Goal: Task Accomplishment & Management: Manage account settings

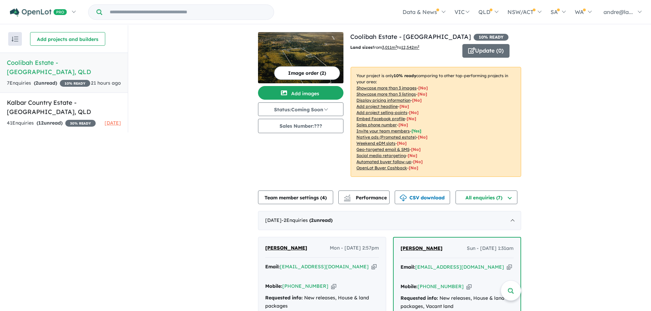
scroll to position [88, 0]
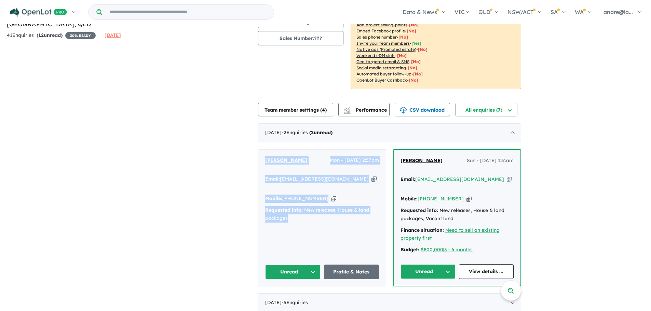
click at [199, 162] on div "View 2 projects in your account Coolibah Estate - Lowood 10 % READY Land sizes …" at bounding box center [389, 129] width 522 height 382
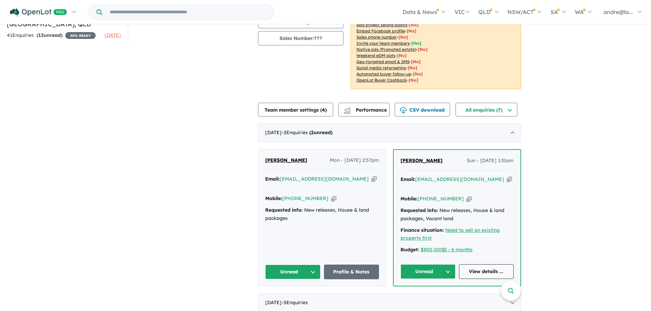
click at [478, 264] on link "View details ..." at bounding box center [486, 271] width 55 height 15
click at [347, 265] on link "Profile & Notes" at bounding box center [351, 272] width 55 height 15
click at [371, 178] on icon "button" at bounding box center [373, 179] width 5 height 7
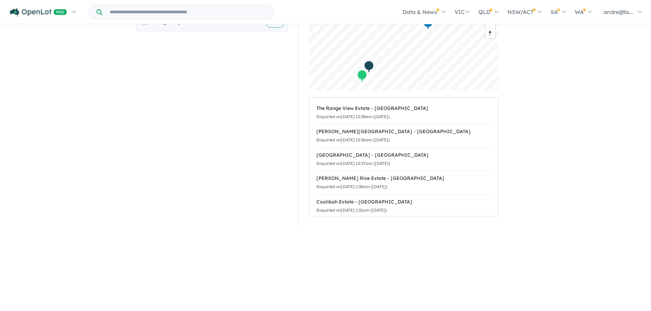
scroll to position [293, 0]
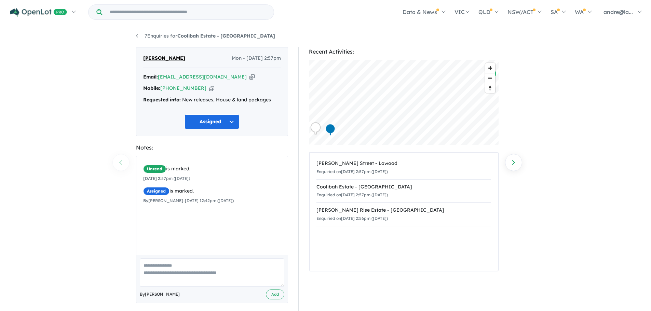
click at [154, 34] on link "7 Enquiries for Coolibah Estate - Lowood" at bounding box center [205, 36] width 139 height 6
